Goal: Information Seeking & Learning: Learn about a topic

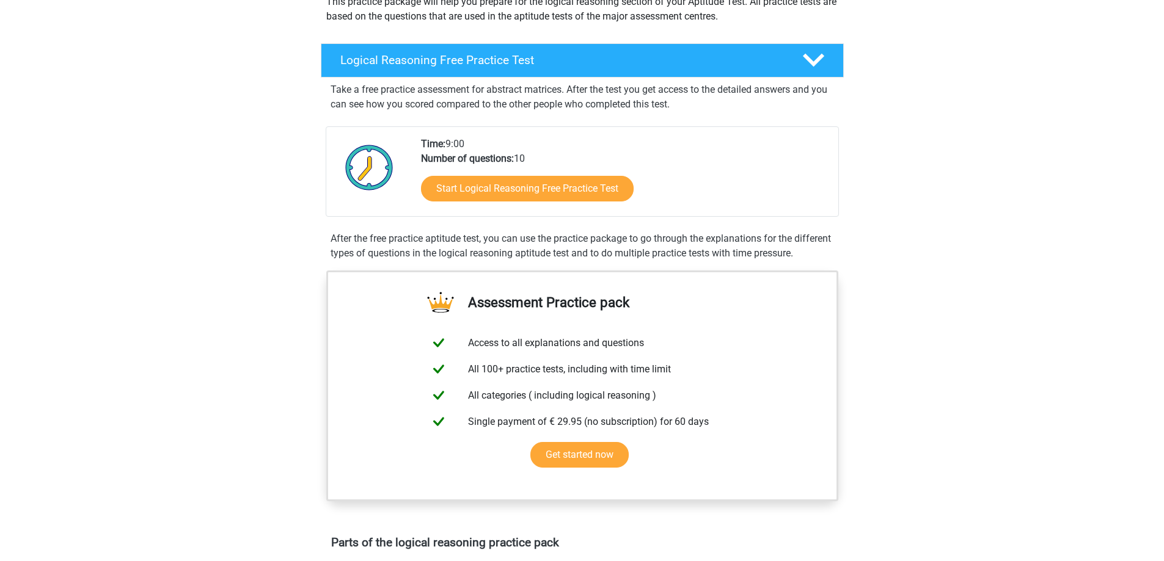
scroll to position [244, 0]
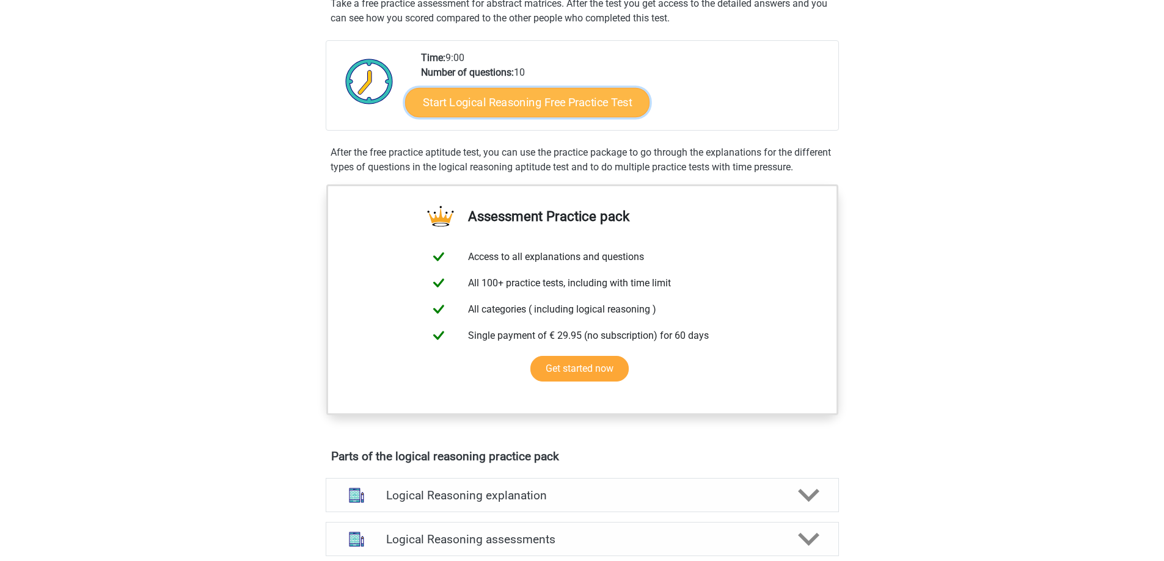
click at [533, 95] on link "Start Logical Reasoning Free Practice Test" at bounding box center [527, 101] width 244 height 29
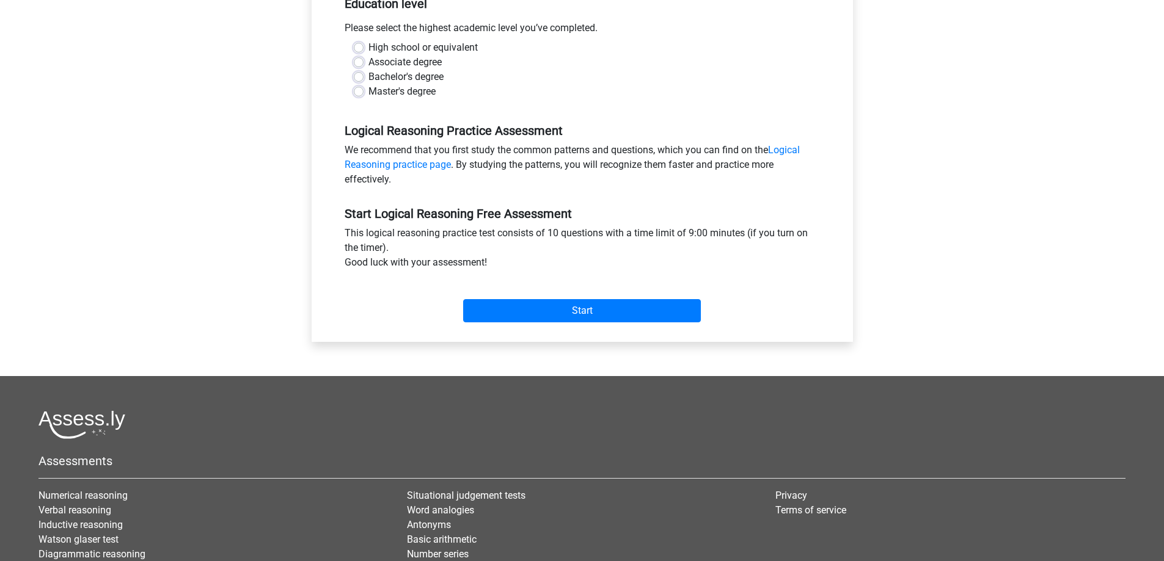
scroll to position [366, 0]
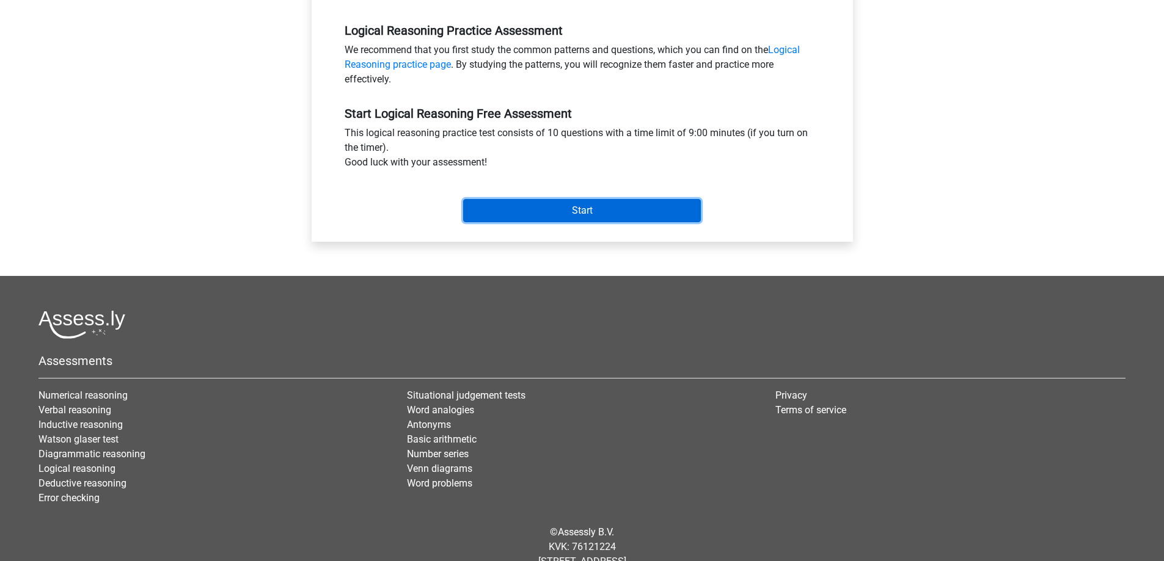
click at [602, 206] on input "Start" at bounding box center [582, 210] width 238 height 23
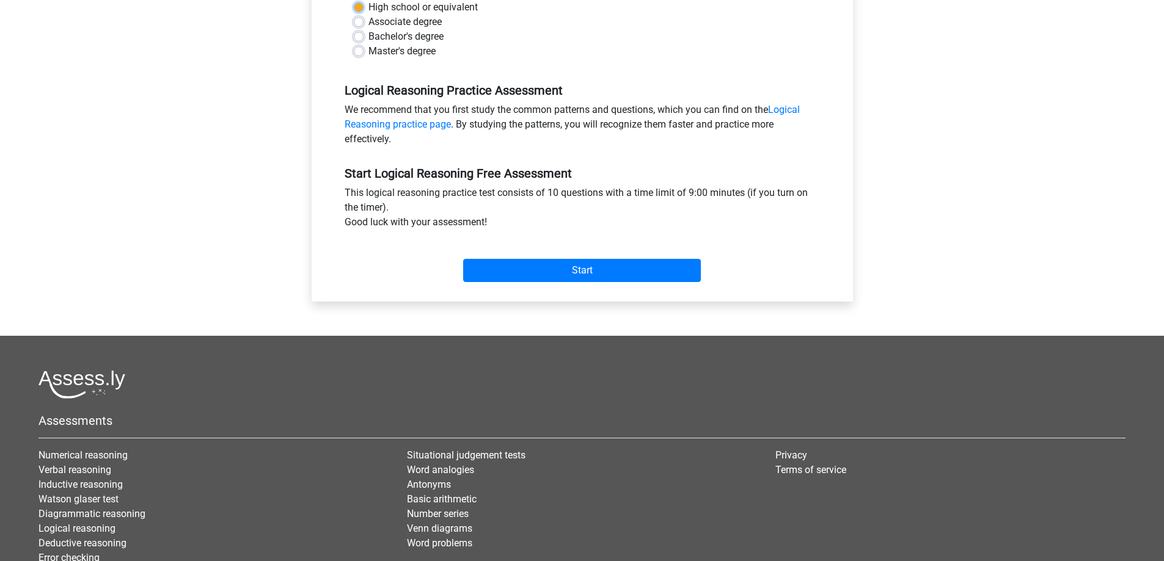
scroll to position [1, 0]
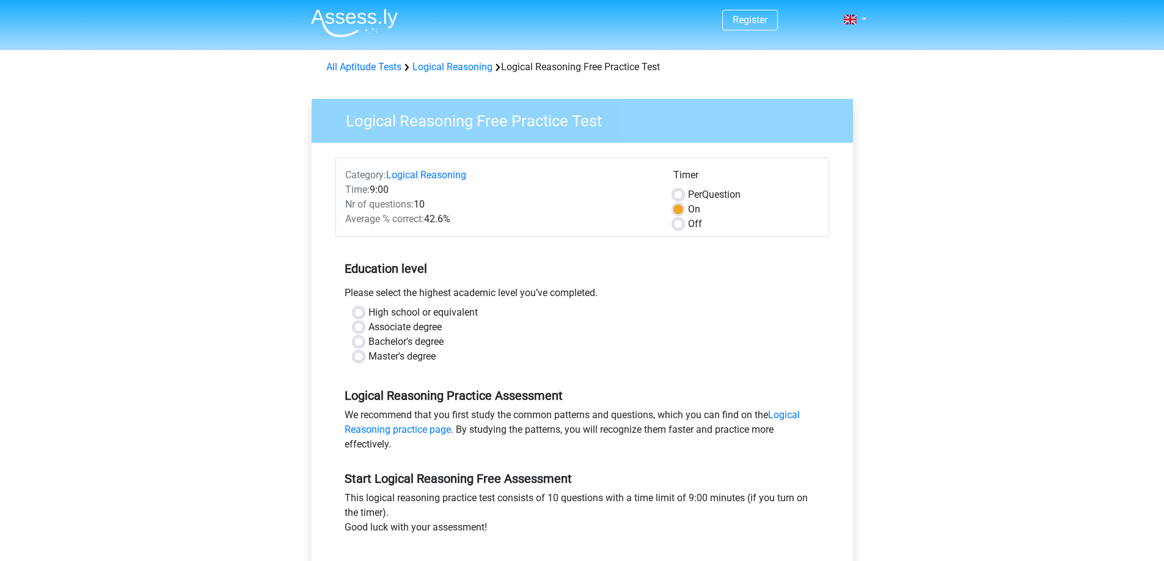
drag, startPoint x: 489, startPoint y: 368, endPoint x: 374, endPoint y: 357, distance: 114.7
click at [488, 368] on div "High school or equivalent Associate degree Bachelor's degree Master's degree" at bounding box center [582, 339] width 494 height 68
click at [368, 315] on label "High school or equivalent" at bounding box center [422, 312] width 109 height 15
click at [360, 315] on input "High school or equivalent" at bounding box center [359, 311] width 10 height 12
radio input "true"
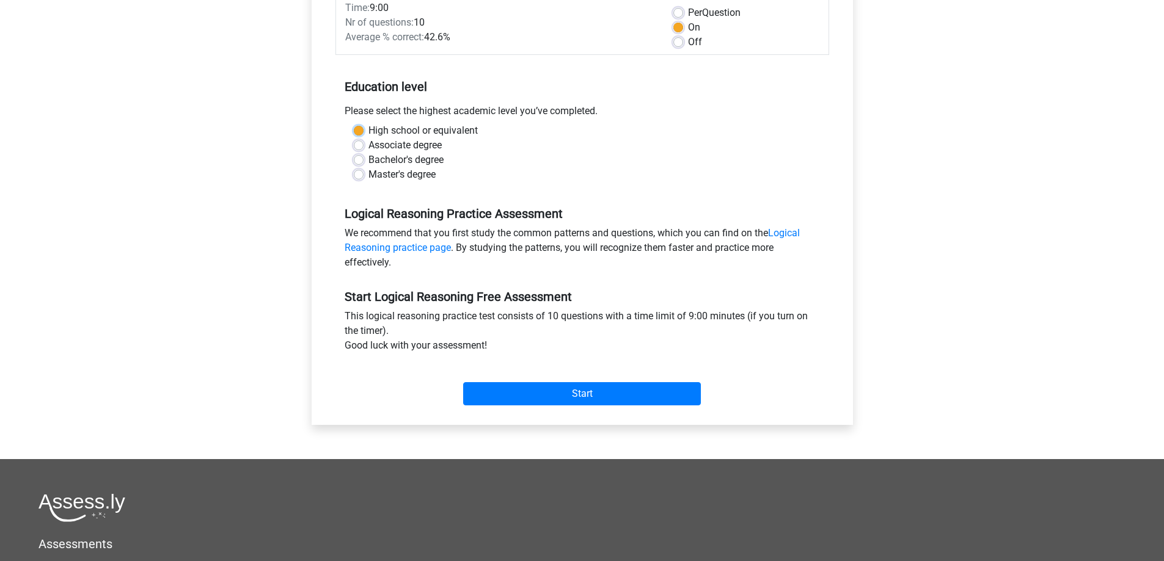
scroll to position [184, 0]
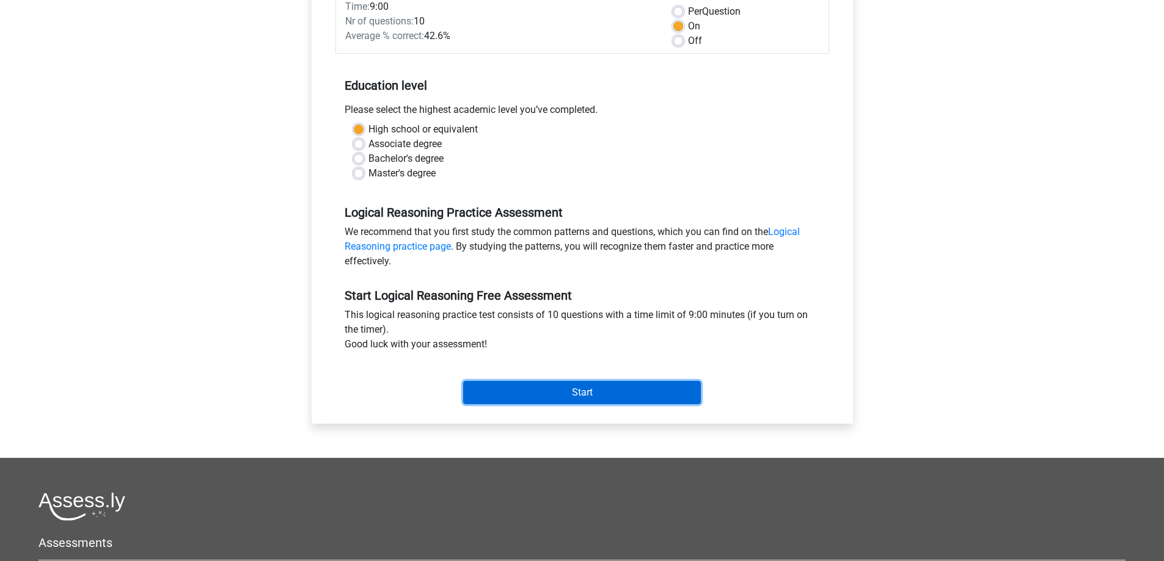
click at [569, 381] on input "Start" at bounding box center [582, 392] width 238 height 23
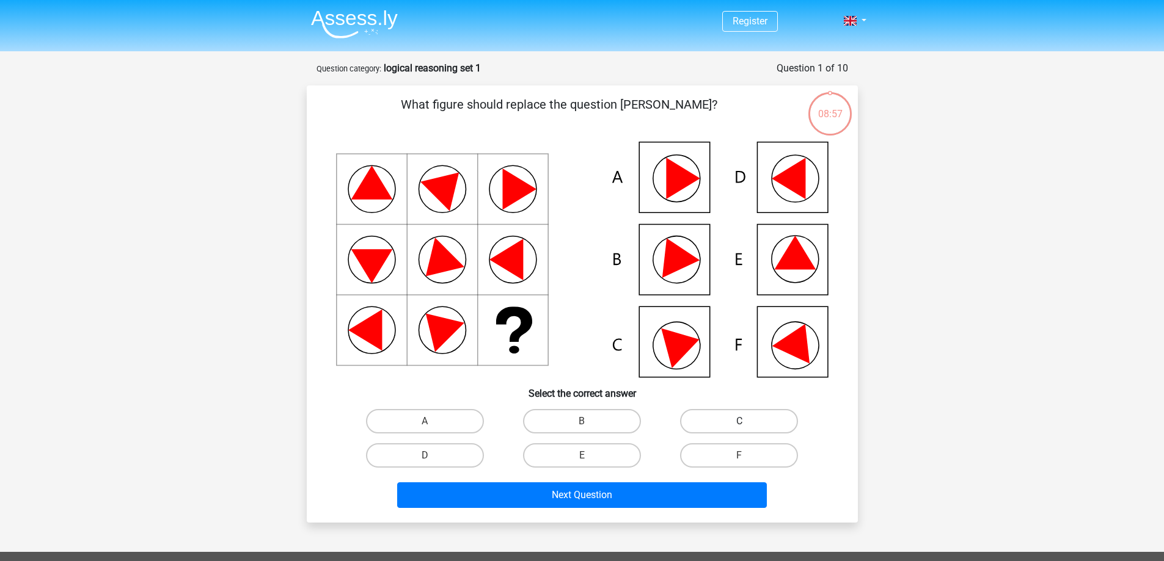
click at [765, 422] on label "C" at bounding box center [739, 421] width 118 height 24
click at [747, 422] on input "C" at bounding box center [743, 425] width 8 height 8
radio input "true"
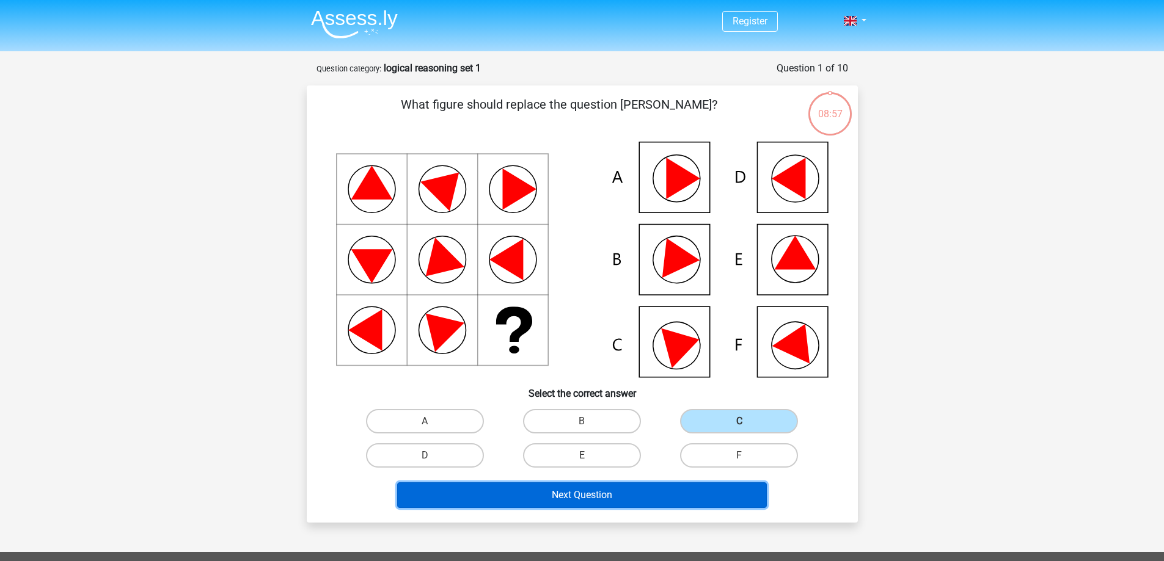
click at [665, 503] on button "Next Question" at bounding box center [582, 496] width 370 height 26
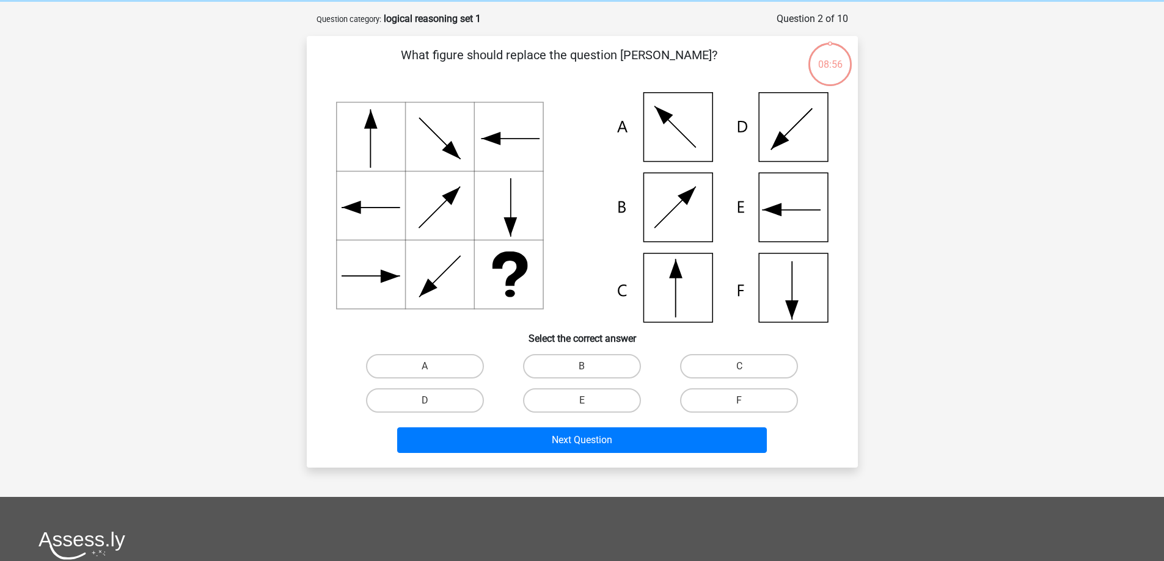
scroll to position [61, 0]
